Goal: Task Accomplishment & Management: Manage account settings

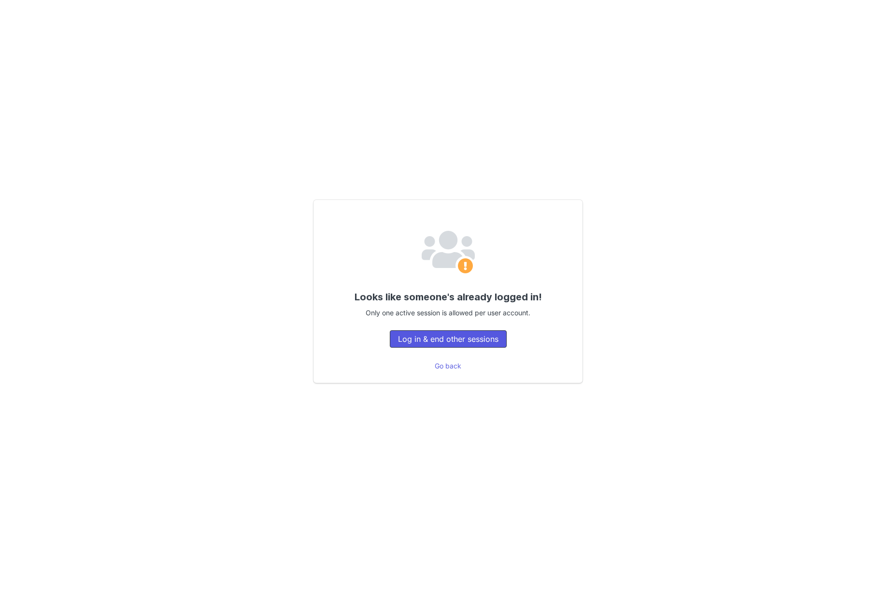
click at [462, 338] on button "Log in & end other sessions" at bounding box center [448, 339] width 117 height 17
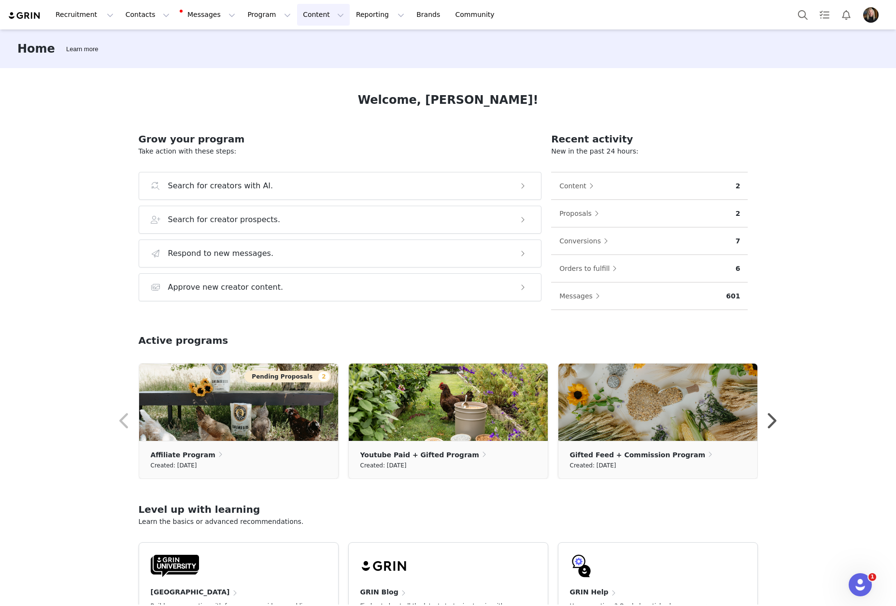
click at [297, 16] on button "Content Content" at bounding box center [323, 15] width 53 height 22
click at [300, 43] on p "Creator Content" at bounding box center [302, 43] width 54 height 10
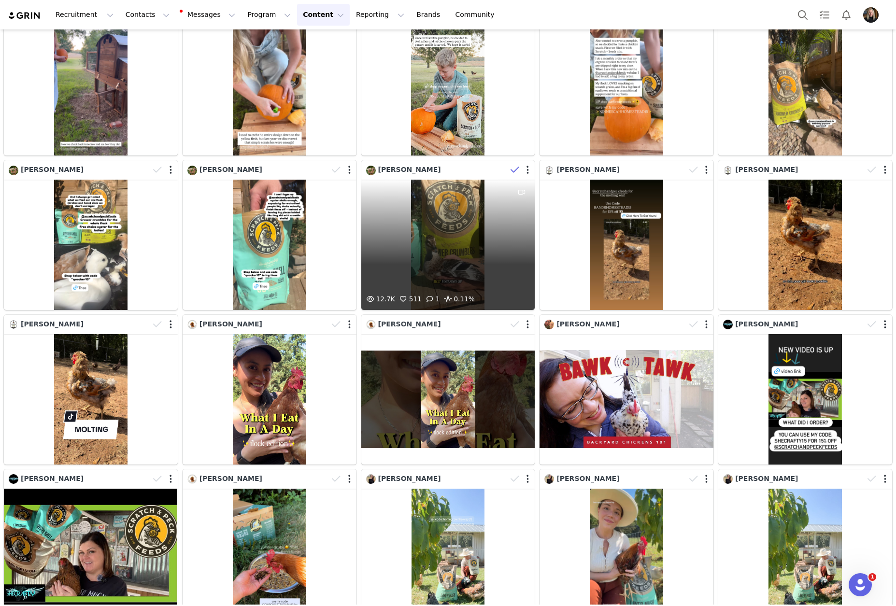
scroll to position [193, 0]
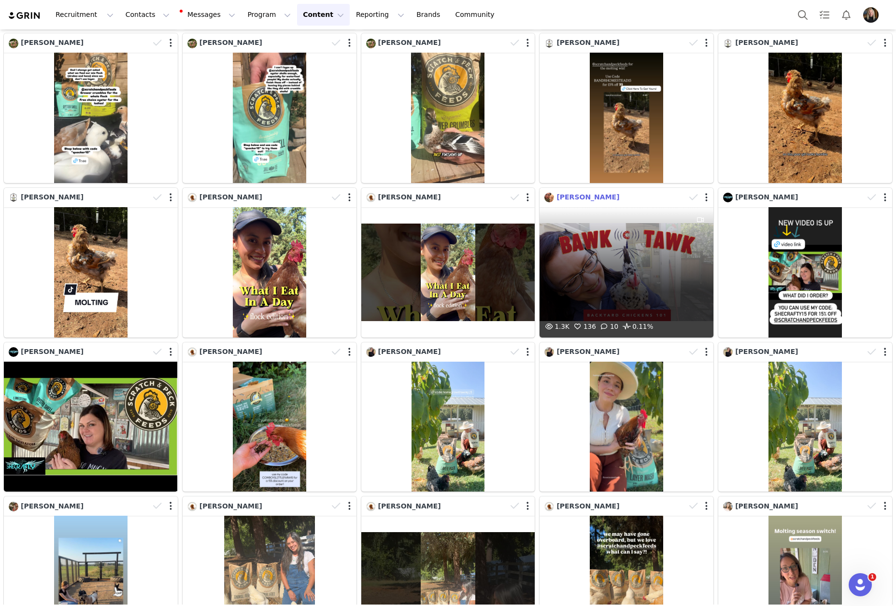
click at [570, 194] on span "[PERSON_NAME]" at bounding box center [588, 197] width 63 height 8
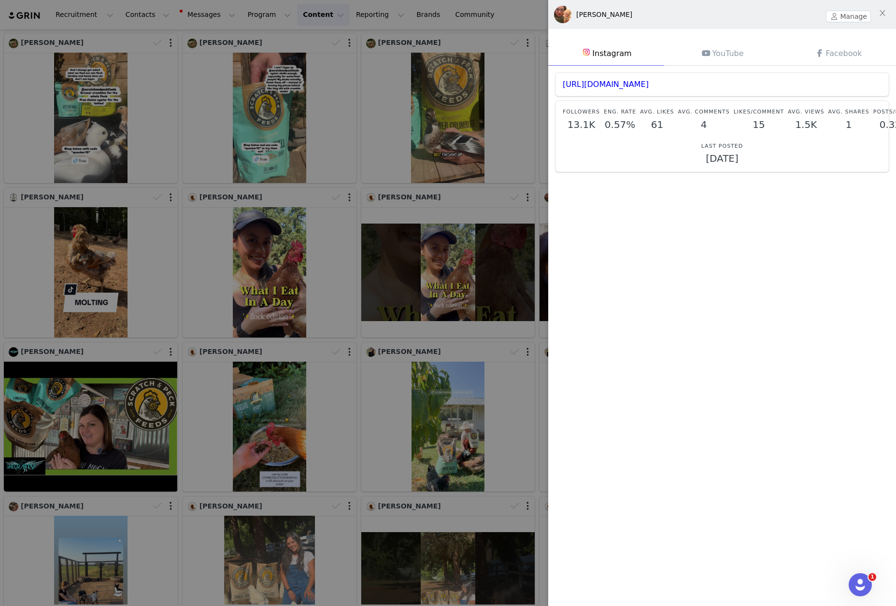
click at [719, 55] on link "YouTube" at bounding box center [722, 54] width 116 height 24
click at [881, 14] on icon "icon: close" at bounding box center [883, 13] width 8 height 8
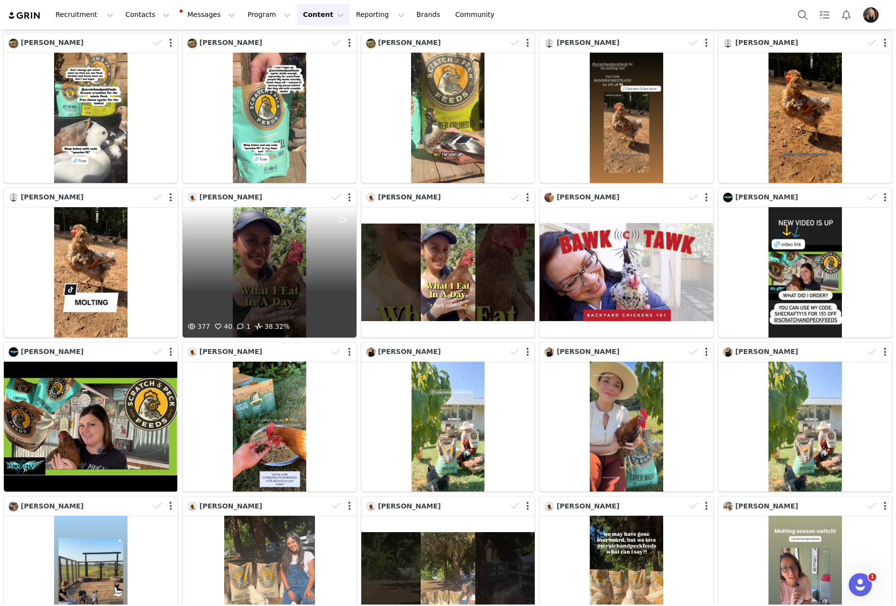
scroll to position [0, 0]
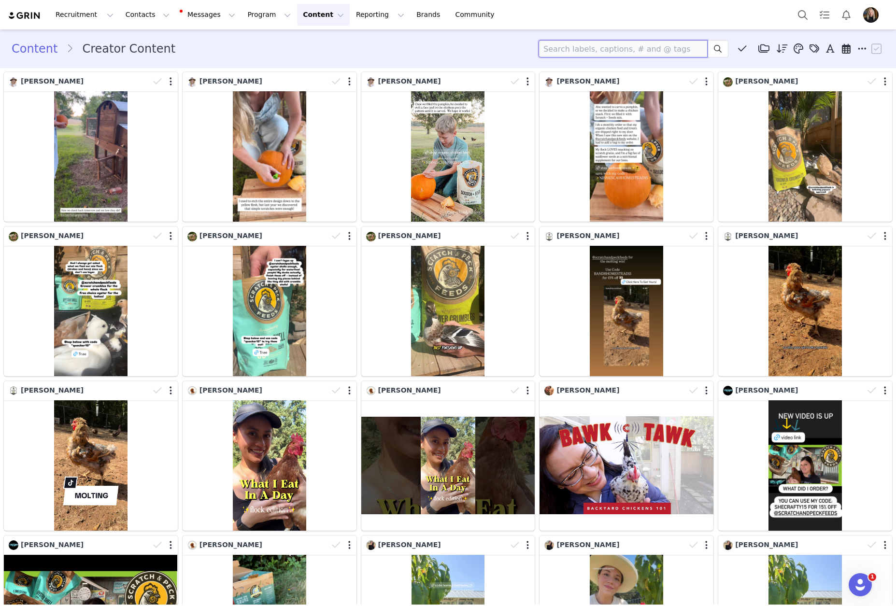
click at [588, 47] on input at bounding box center [623, 48] width 169 height 17
type input "[PERSON_NAME]"
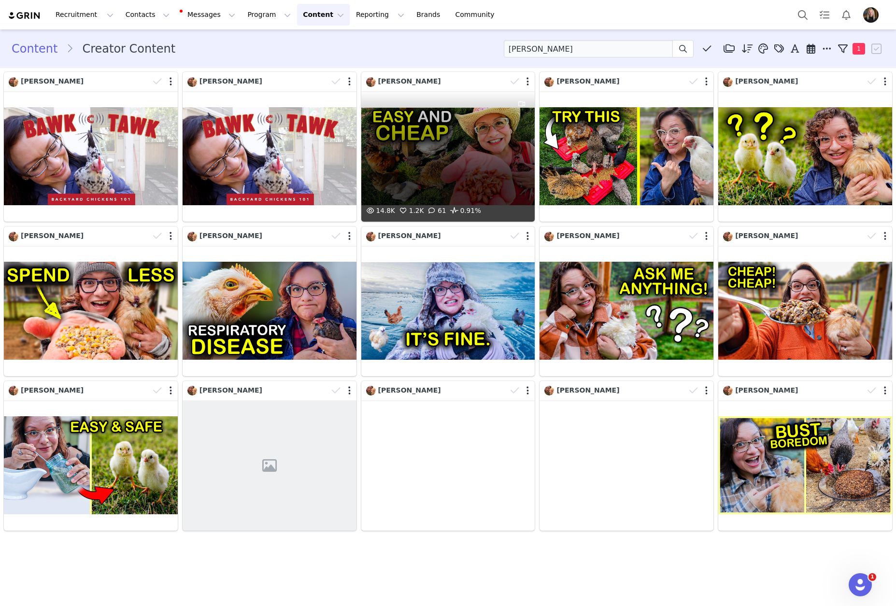
click at [473, 154] on div "14.8K 1.2K 61 0.91%" at bounding box center [448, 156] width 174 height 130
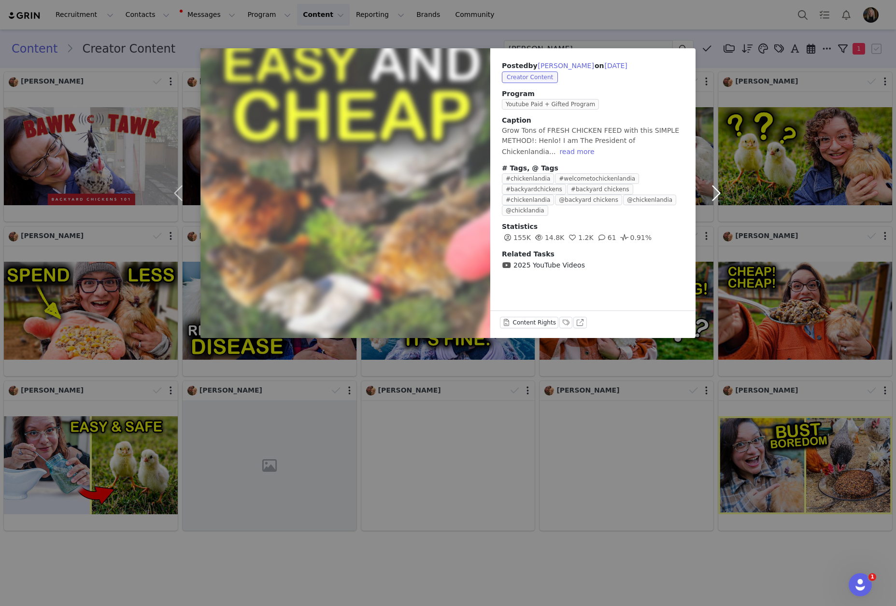
click at [716, 192] on button "button" at bounding box center [716, 193] width 41 height 290
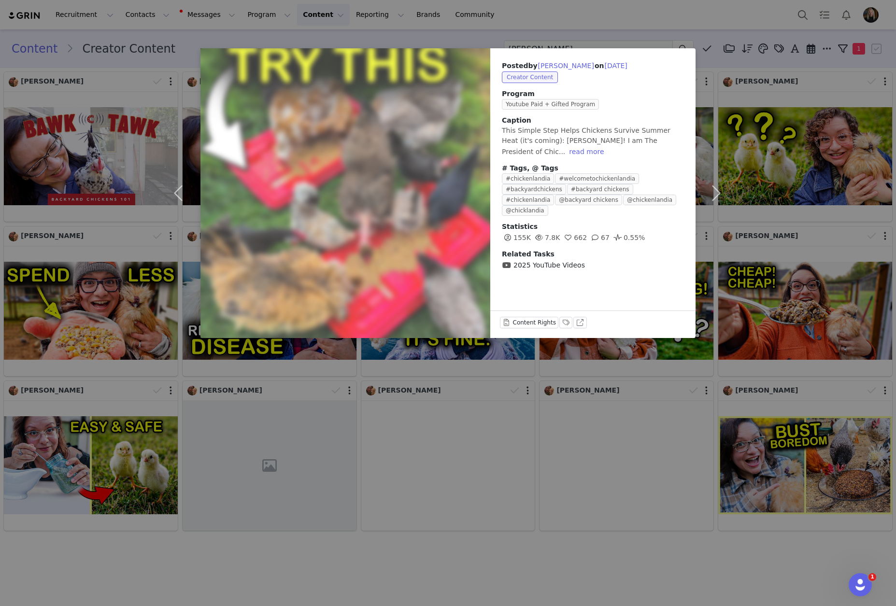
click at [466, 37] on div "Posted by [PERSON_NAME] on [DATE] Creator Content Program Youtube Paid + Gifted…" at bounding box center [448, 303] width 896 height 606
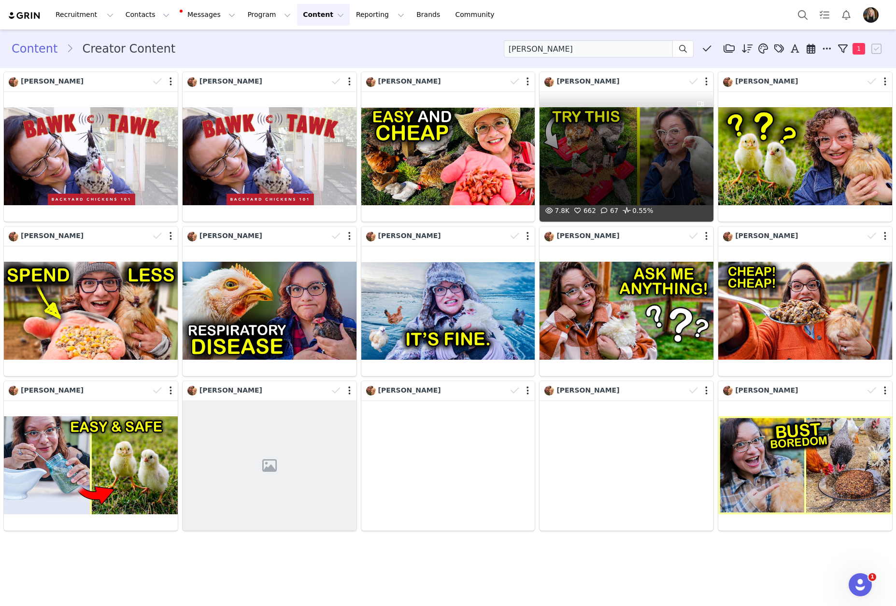
click at [630, 131] on div "7.8K 662 67 0.55%" at bounding box center [627, 156] width 174 height 130
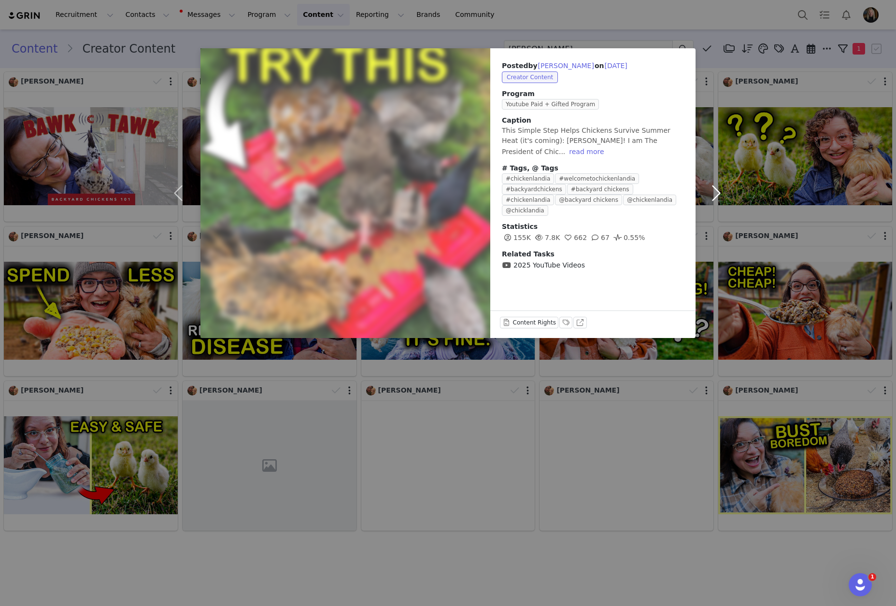
click at [719, 194] on button "button" at bounding box center [716, 193] width 41 height 290
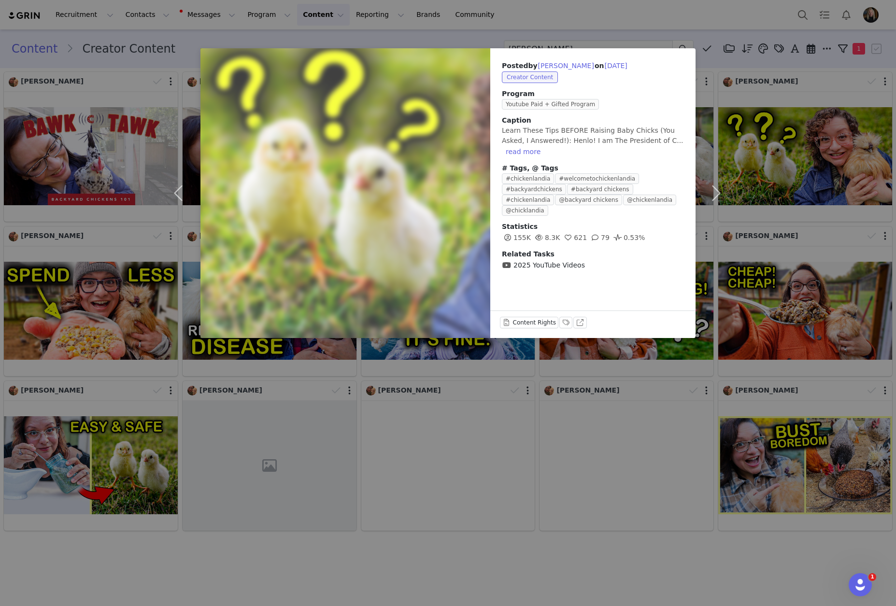
click at [467, 36] on div "Posted by [PERSON_NAME] on [DATE] Creator Content Program Youtube Paid + Gifted…" at bounding box center [448, 303] width 896 height 606
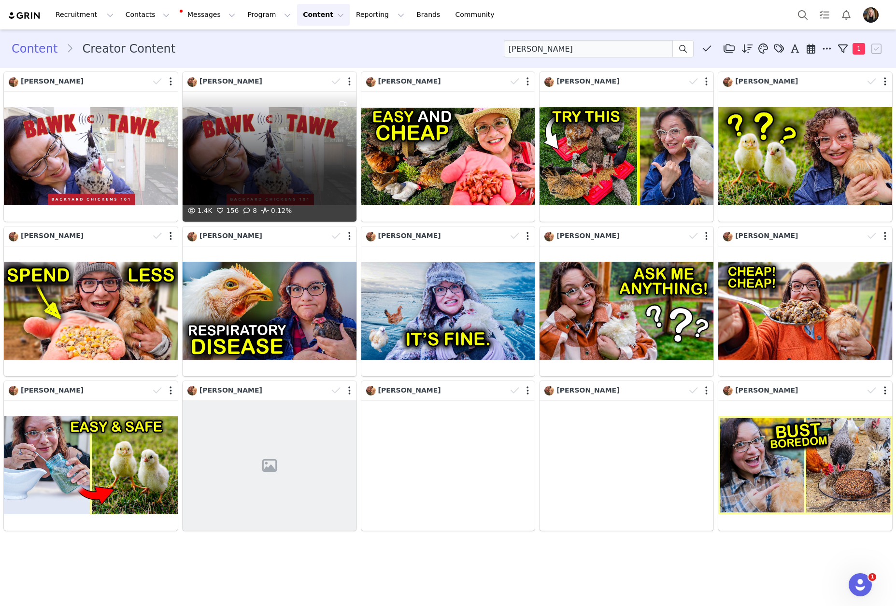
click at [295, 134] on div "1.4K 156 8 0.12%" at bounding box center [270, 156] width 174 height 130
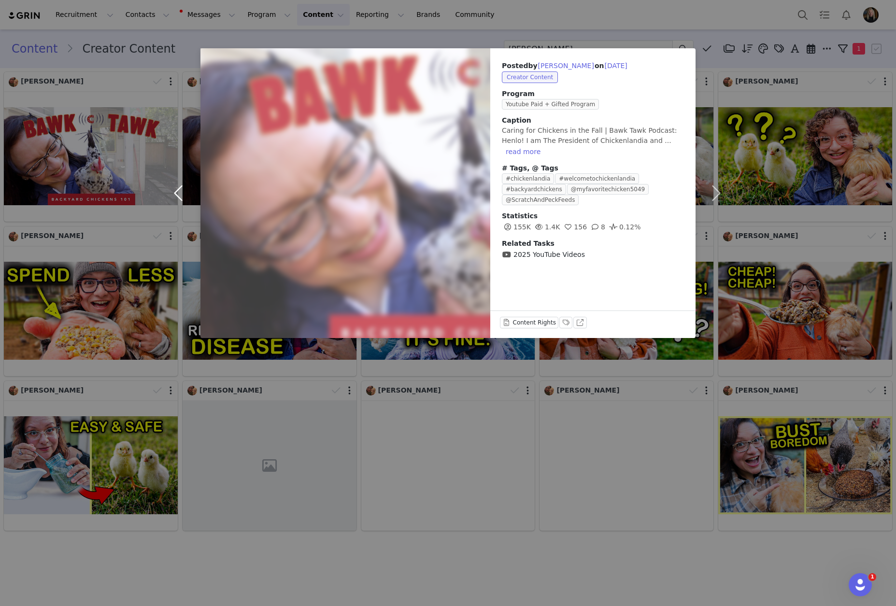
click at [178, 193] on button "button" at bounding box center [180, 193] width 41 height 290
click at [444, 29] on div "Posted by [PERSON_NAME] on [DATE] Creator Content Program Youtube Paid + Gifted…" at bounding box center [448, 303] width 896 height 606
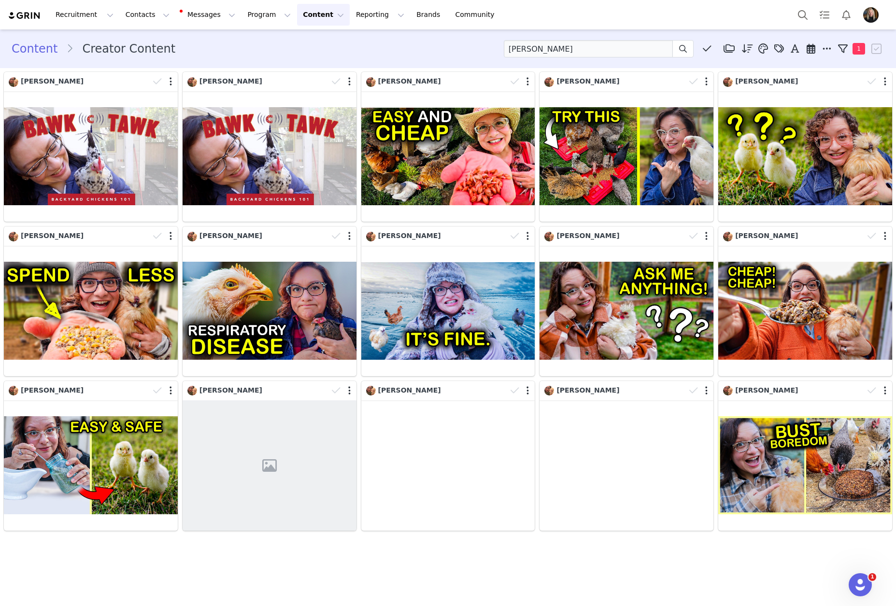
click at [645, 40] on div "Content Creator Content [PERSON_NAME] Media Library (55) Layer Mash (30) Layer …" at bounding box center [448, 48] width 896 height 33
click at [645, 46] on input "[PERSON_NAME]" at bounding box center [588, 48] width 169 height 17
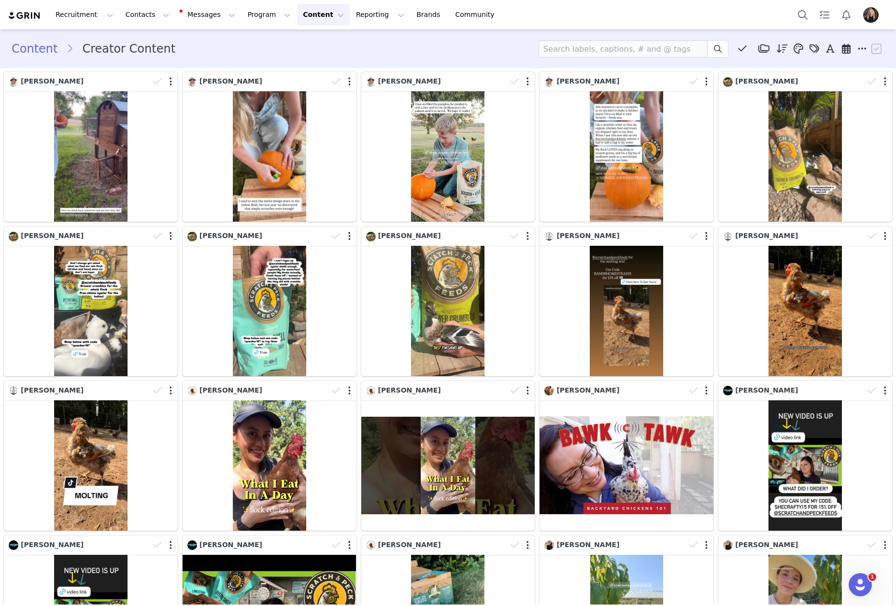
click at [297, 18] on button "Content Content" at bounding box center [323, 15] width 53 height 22
click at [297, 81] on p "Social Listening" at bounding box center [301, 78] width 53 height 10
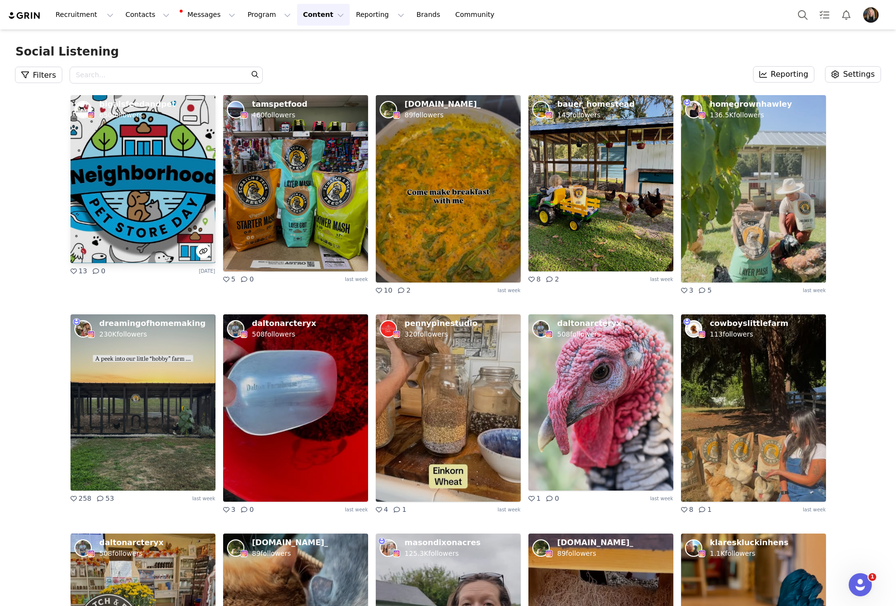
click at [168, 208] on img at bounding box center [143, 179] width 145 height 168
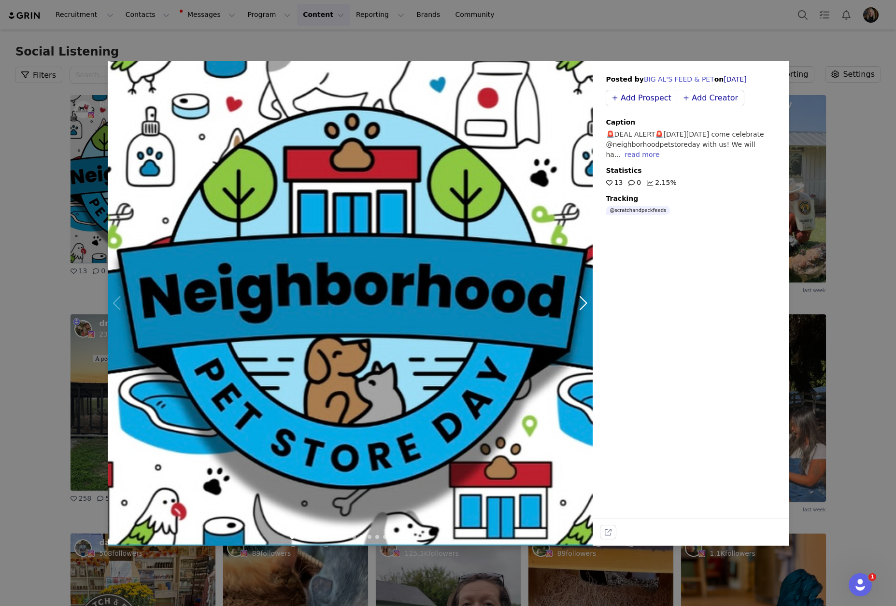
click at [637, 155] on div "read more" at bounding box center [642, 155] width 35 height 8
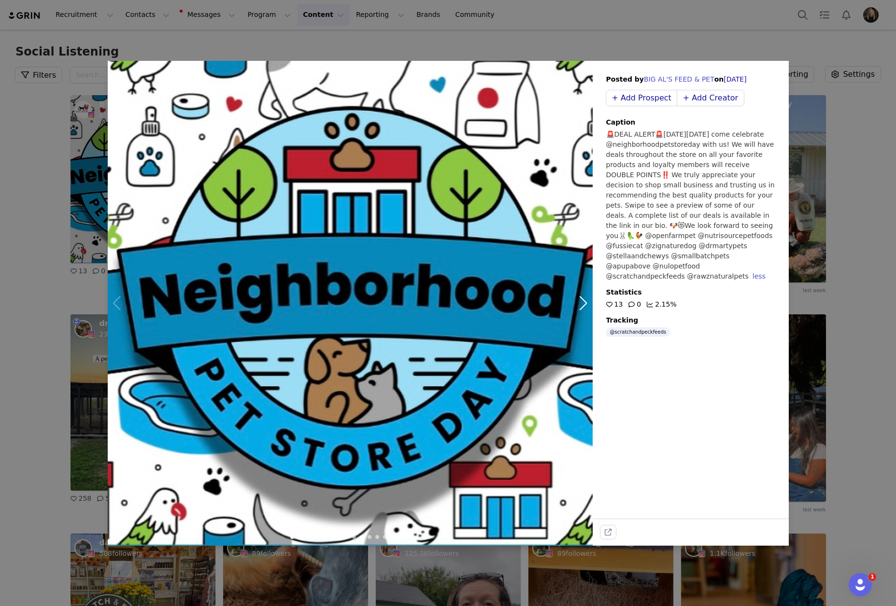
click at [491, 41] on div "Posted by BIG AL'S FEED & PET on [DATE] + Add Prospect + Add Creator Caption 🚨D…" at bounding box center [448, 303] width 896 height 606
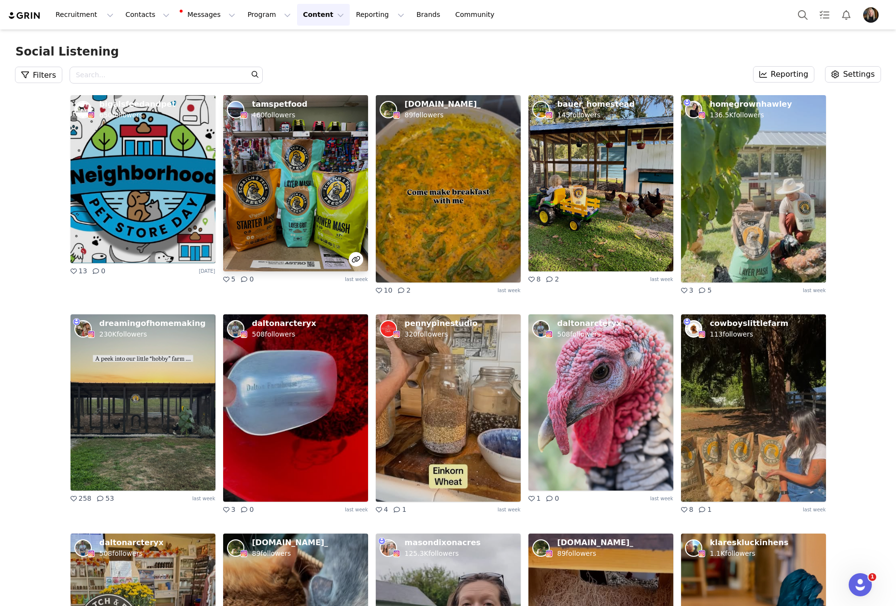
click at [298, 216] on img at bounding box center [295, 183] width 145 height 176
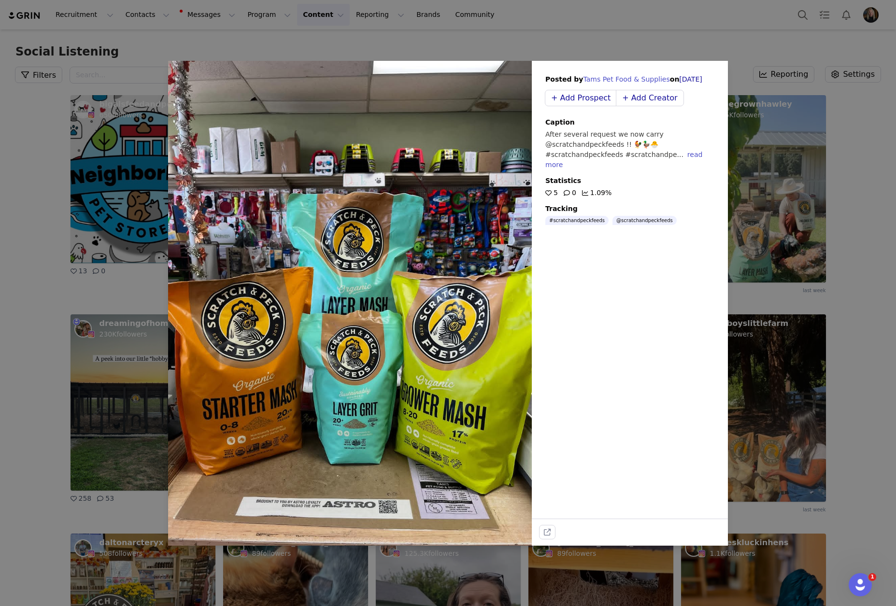
click at [684, 156] on div "read more" at bounding box center [624, 160] width 157 height 18
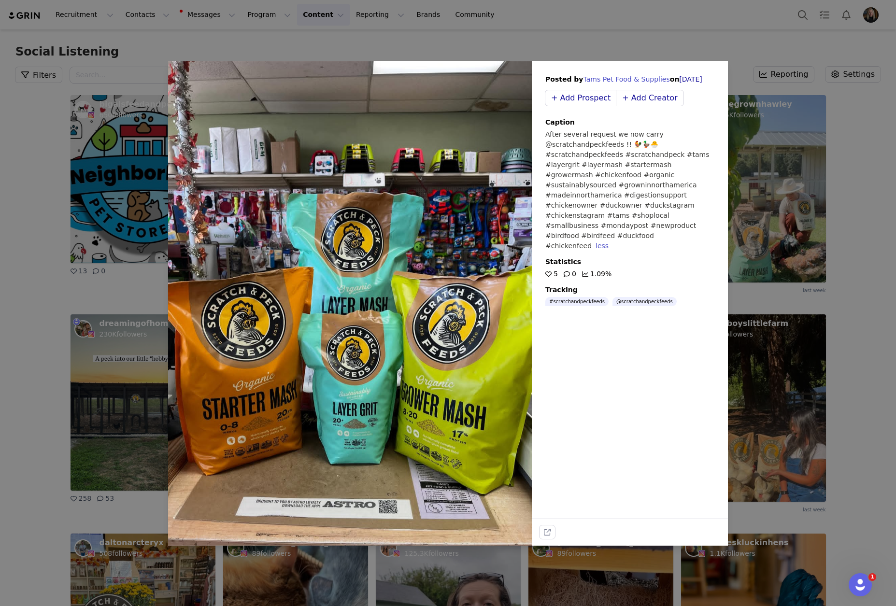
click at [495, 57] on div "Posted by Tams Pet Food & Supplies on [DATE] + Add Prospect + Add Creator Capti…" at bounding box center [448, 303] width 896 height 606
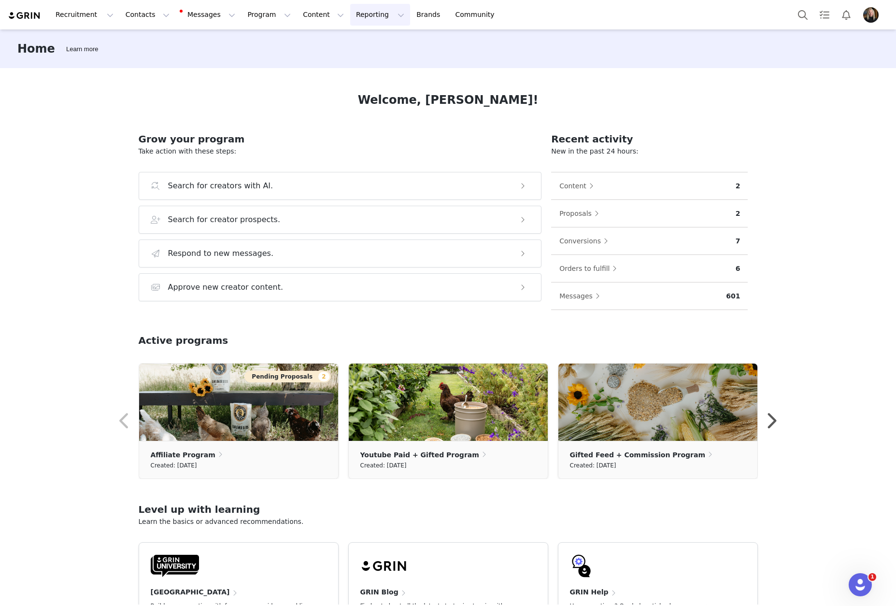
click at [350, 8] on button "Reporting Reporting" at bounding box center [380, 15] width 60 height 22
click at [351, 39] on p "Dashboard" at bounding box center [340, 43] width 37 height 10
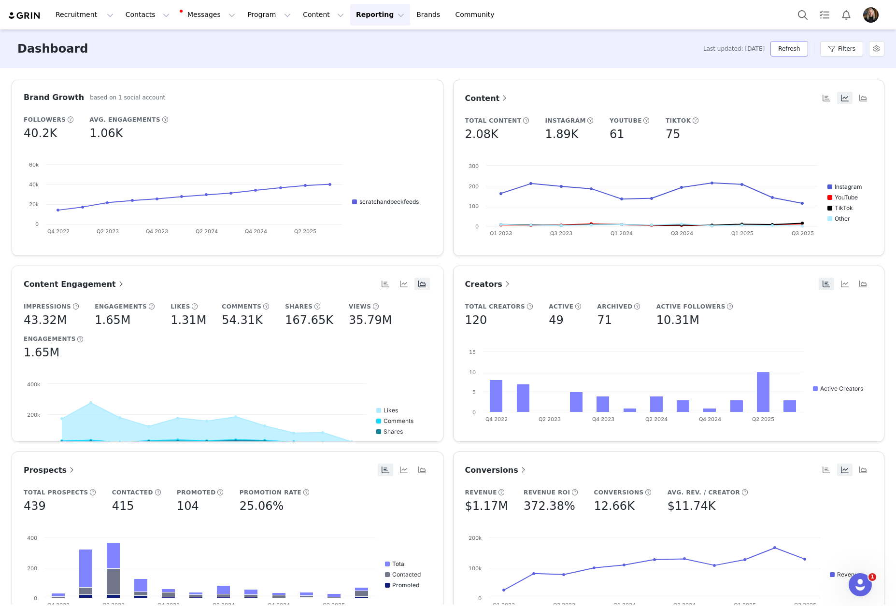
click at [798, 45] on button "Refresh" at bounding box center [789, 48] width 37 height 15
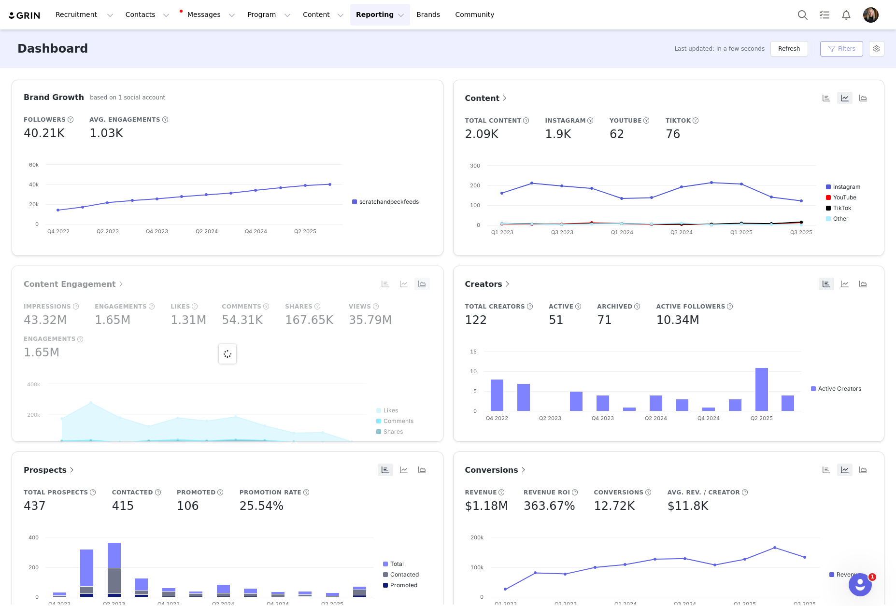
click at [846, 50] on button "Filters" at bounding box center [842, 48] width 43 height 15
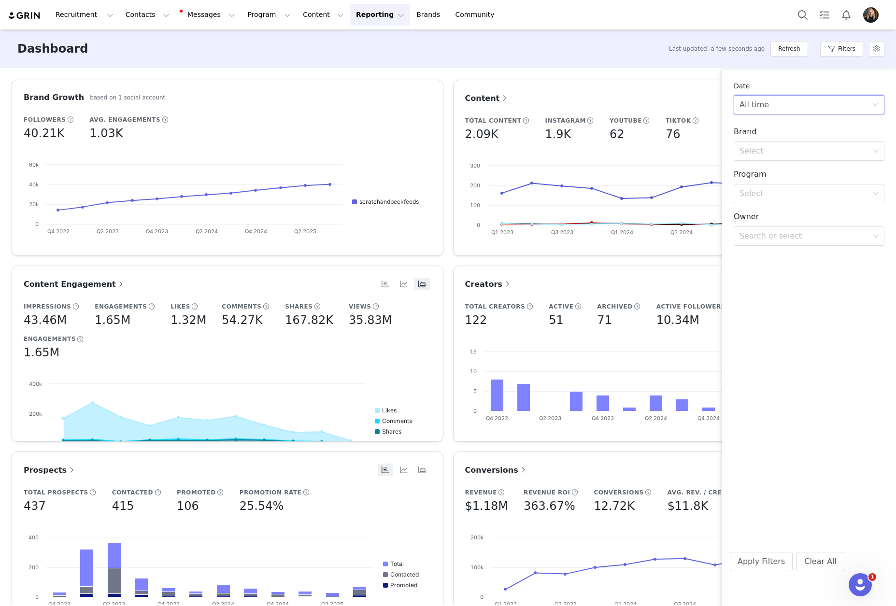
click at [788, 101] on div "All time" at bounding box center [806, 105] width 133 height 18
click at [759, 176] on li "Custom" at bounding box center [809, 172] width 151 height 15
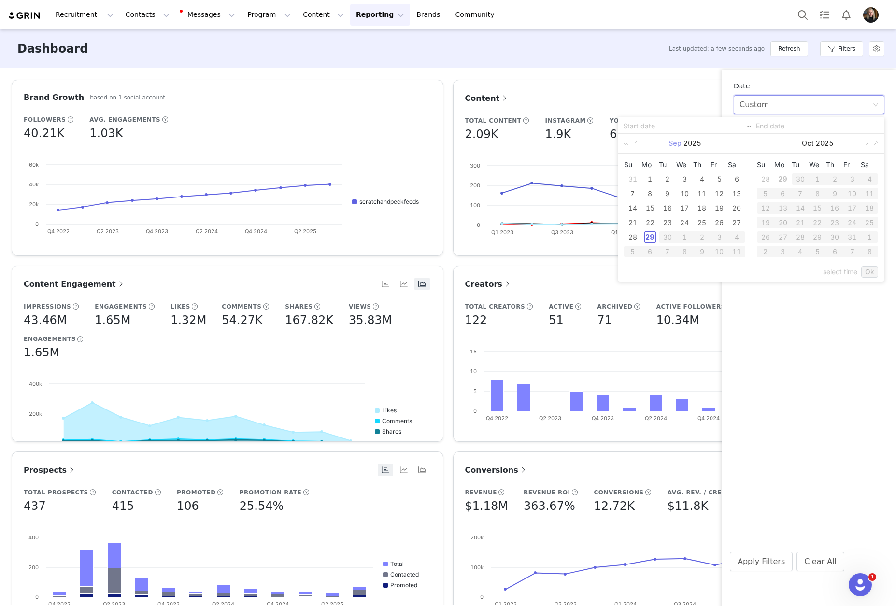
click at [676, 144] on link "Sep" at bounding box center [675, 143] width 15 height 19
click at [632, 162] on link "Jan" at bounding box center [628, 164] width 19 height 12
click at [684, 180] on div "1" at bounding box center [685, 179] width 12 height 12
type input "01/01/2025"
click at [768, 144] on link at bounding box center [769, 143] width 9 height 19
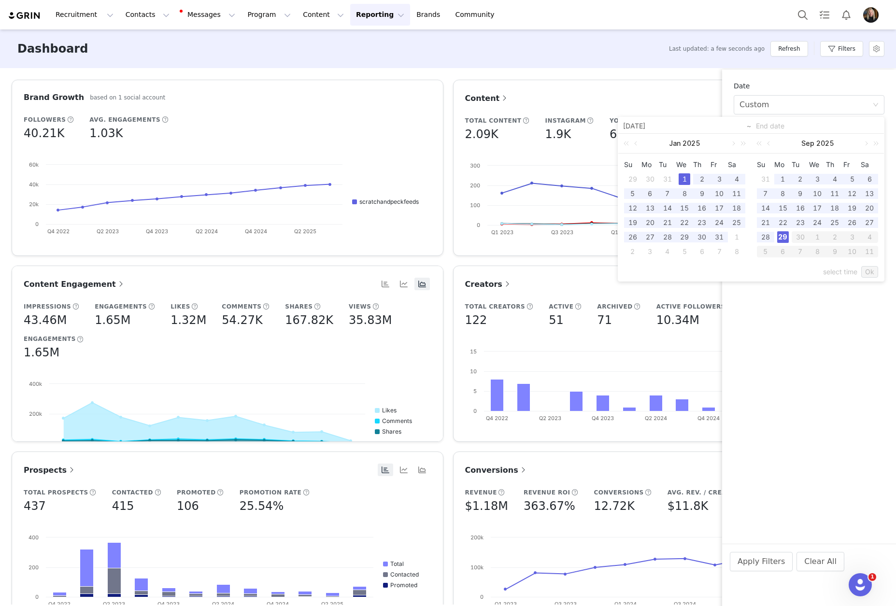
click at [780, 233] on div "29" at bounding box center [784, 237] width 12 height 12
type input "09/29/2025"
type input "01/01/2025"
type input "09/29/2025"
click at [876, 272] on link "Ok" at bounding box center [870, 272] width 17 height 12
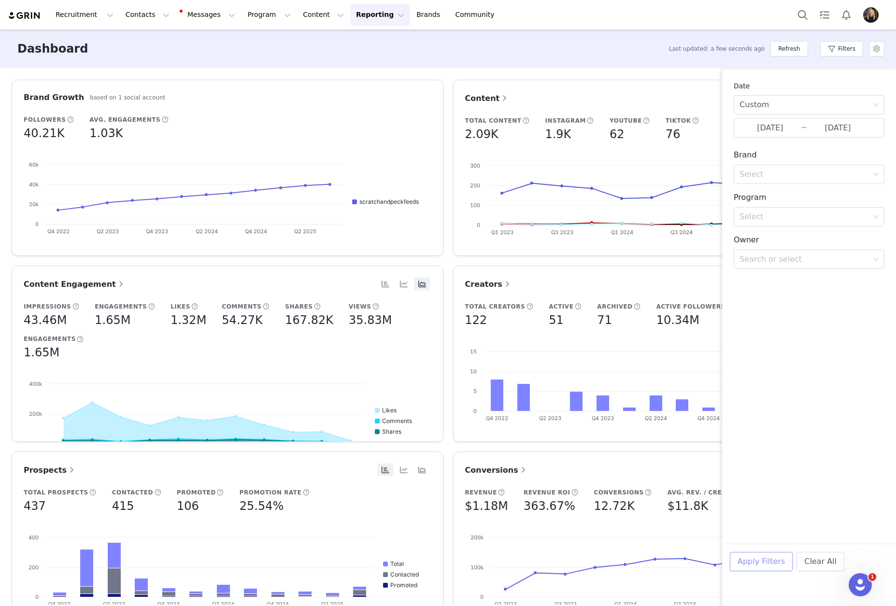
click at [772, 559] on button "Apply Filters" at bounding box center [761, 561] width 63 height 19
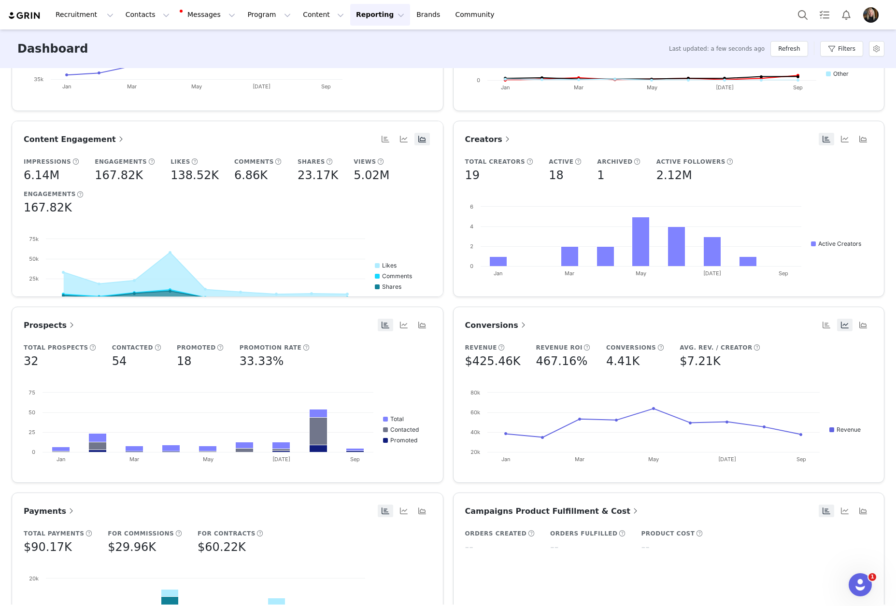
scroll to position [193, 0]
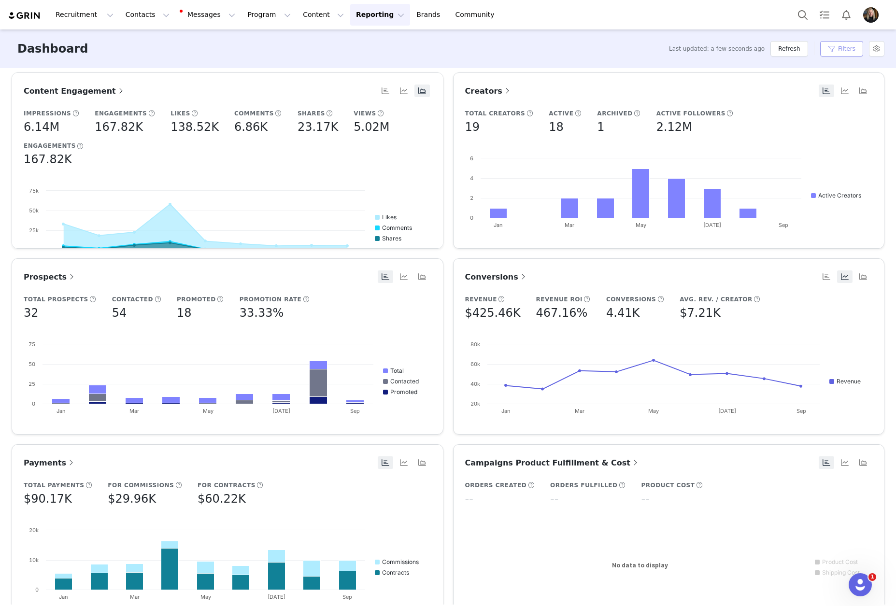
click at [847, 51] on button "Filters" at bounding box center [842, 48] width 43 height 15
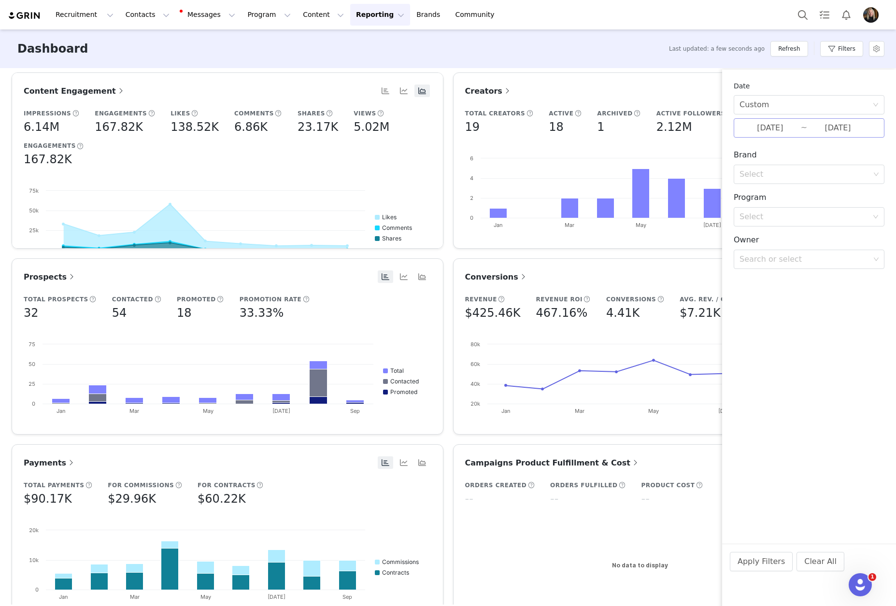
click at [775, 126] on input "01/01/2025" at bounding box center [770, 128] width 61 height 13
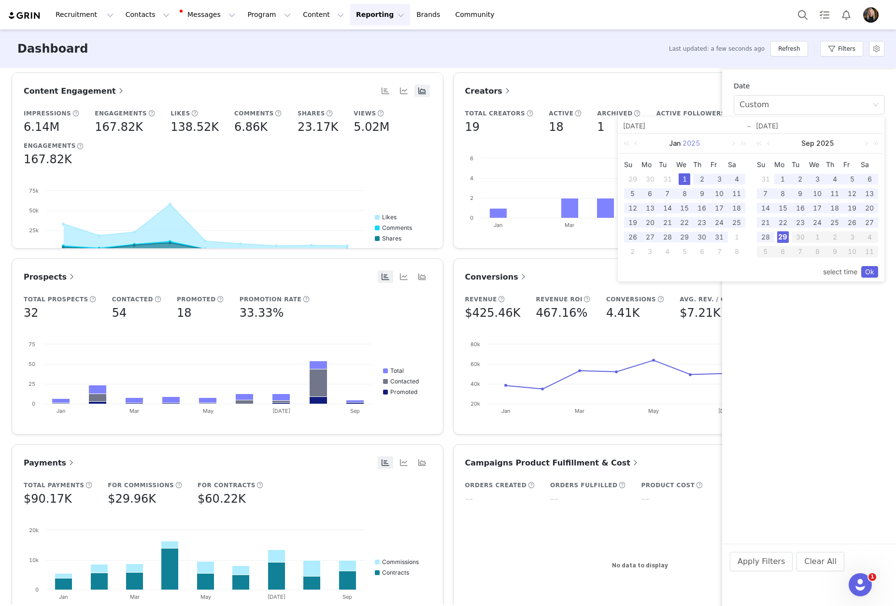
click at [692, 145] on link "2025" at bounding box center [692, 143] width 20 height 19
click at [719, 191] on link "2024" at bounding box center [719, 189] width 25 height 12
click at [650, 176] on div "1" at bounding box center [651, 179] width 12 height 12
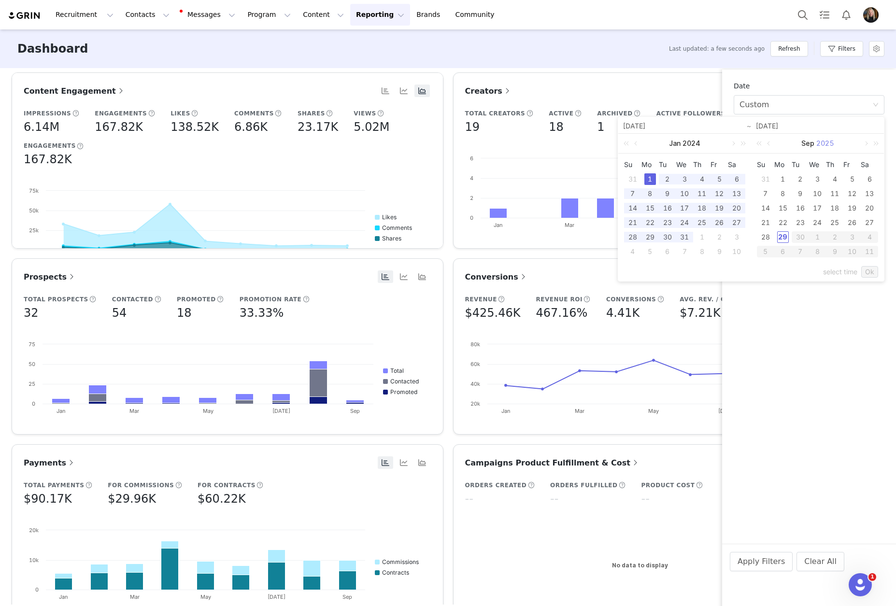
click at [818, 142] on link "2025" at bounding box center [826, 143] width 20 height 19
click at [849, 188] on link "2024" at bounding box center [852, 189] width 25 height 12
click at [767, 237] on div "29" at bounding box center [766, 237] width 12 height 12
type input "01/01/2024"
type input "09/29/2024"
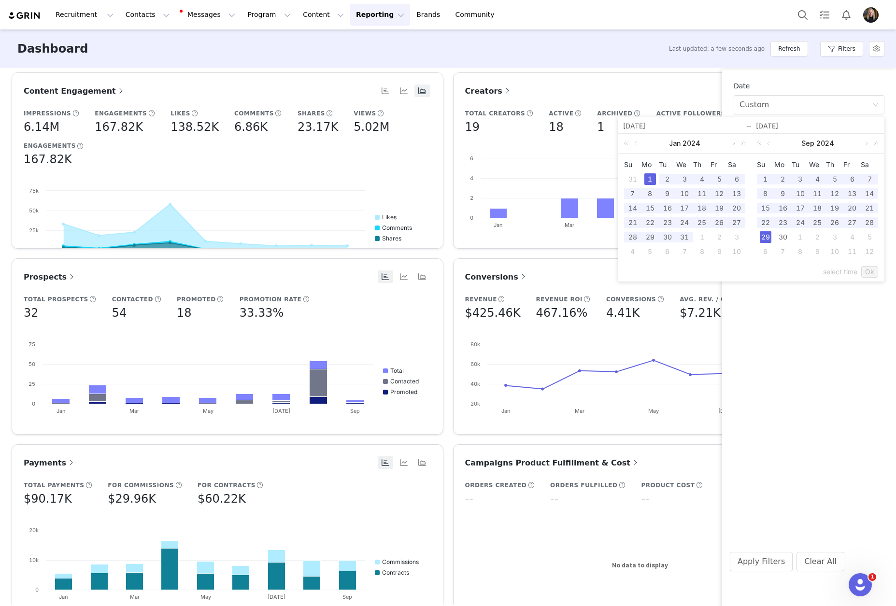
type input "01/01/2024"
type input "09/29/2024"
click at [867, 273] on link "Ok" at bounding box center [870, 272] width 17 height 12
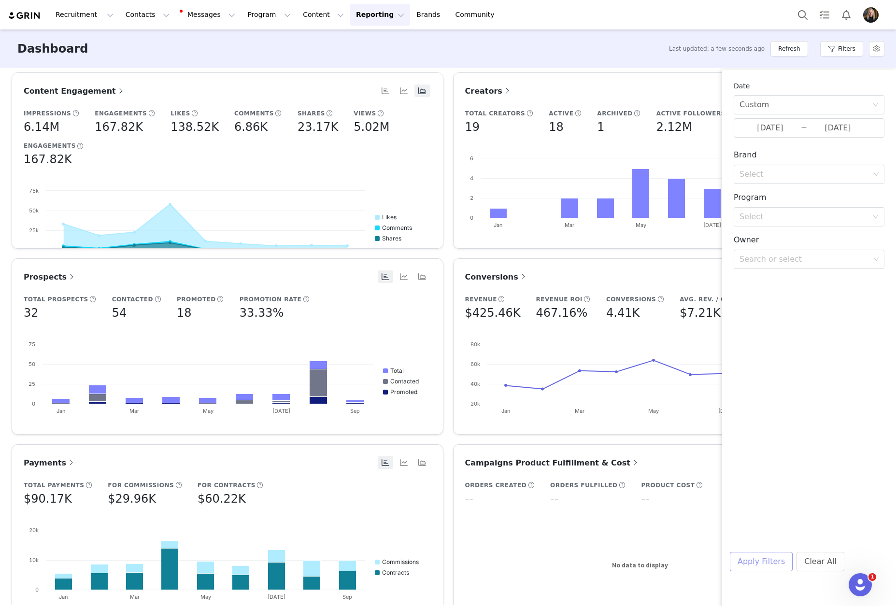
click at [753, 564] on button "Apply Filters" at bounding box center [761, 561] width 63 height 19
